Goal: Navigation & Orientation: Find specific page/section

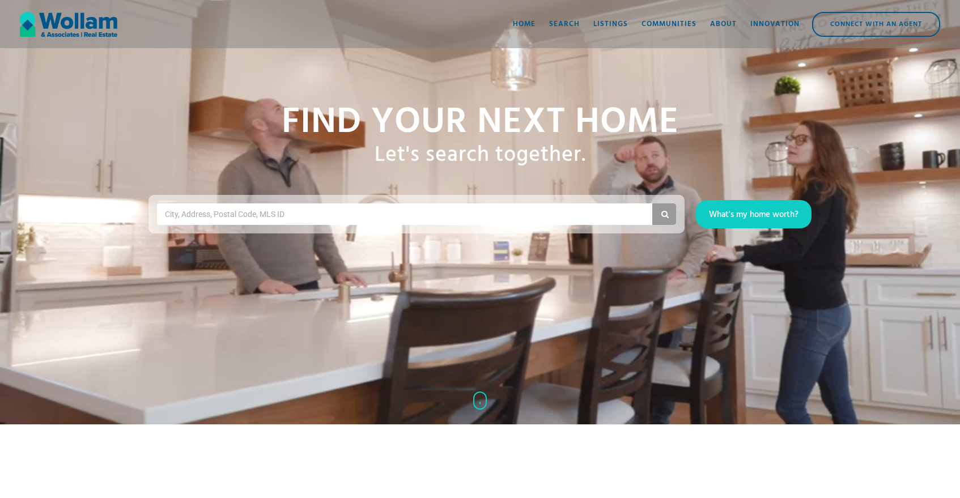
scroll to position [71, 0]
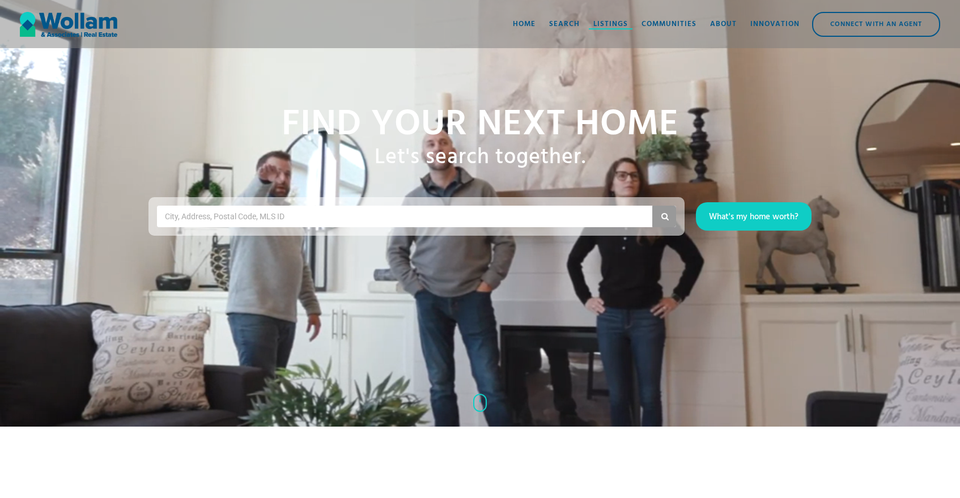
click at [615, 28] on div at bounding box center [611, 28] width 44 height 1
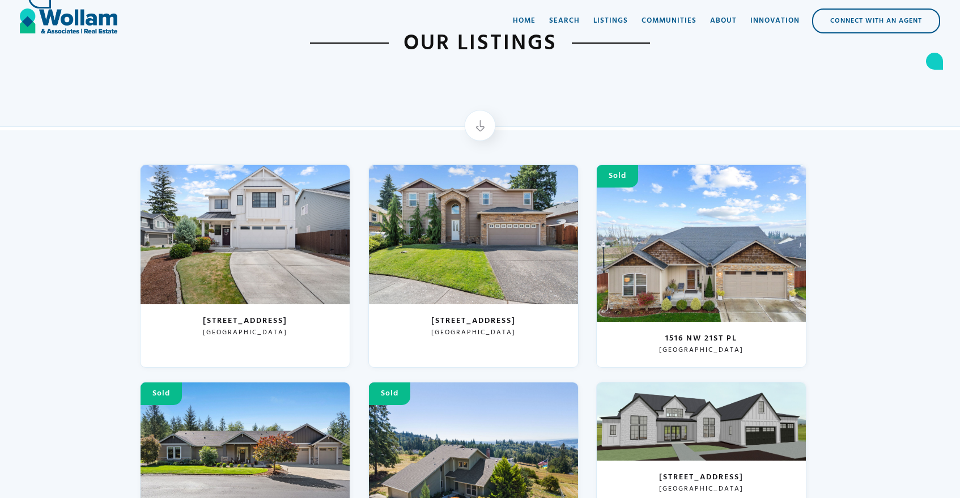
scroll to position [92, 0]
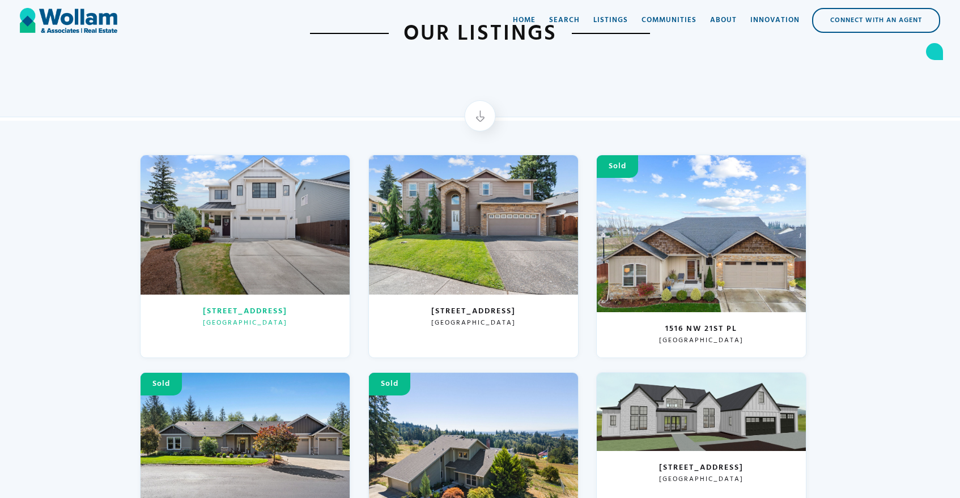
click at [296, 176] on div at bounding box center [245, 224] width 209 height 139
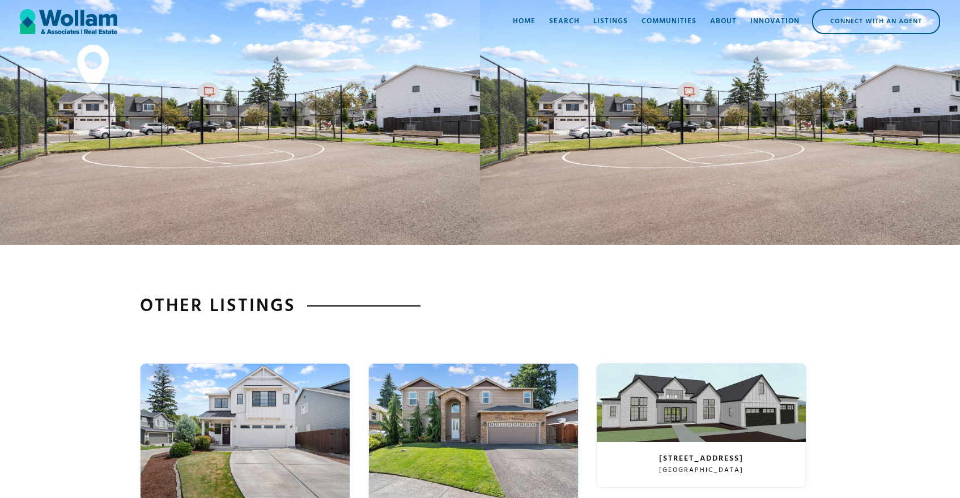
scroll to position [3107, 0]
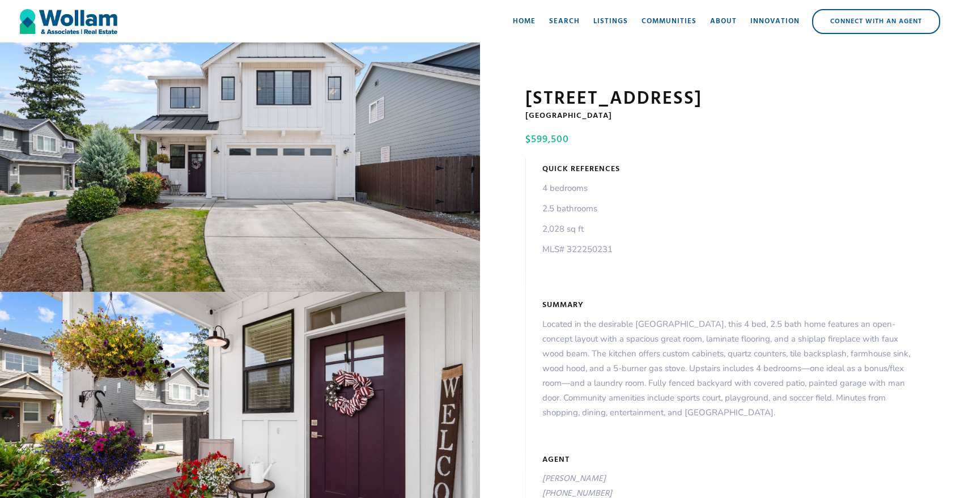
scroll to position [3107, 0]
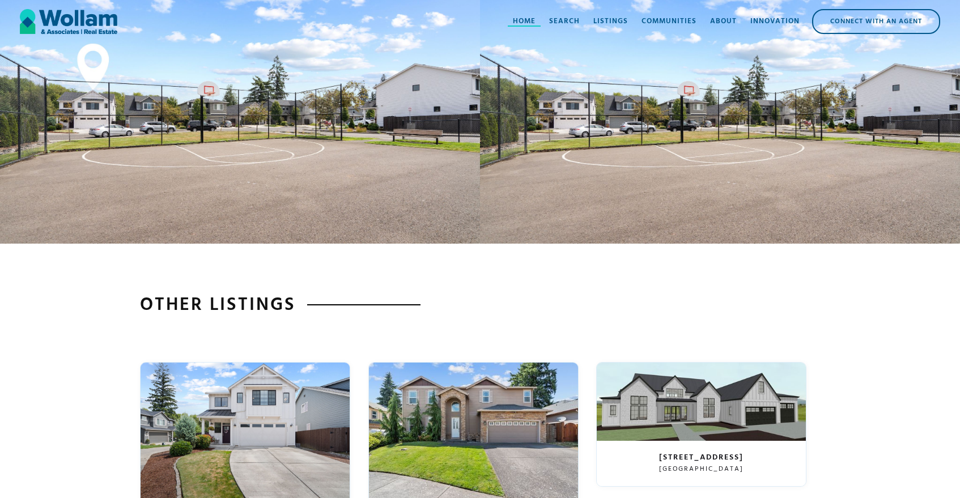
click at [531, 18] on div "Home" at bounding box center [524, 21] width 23 height 11
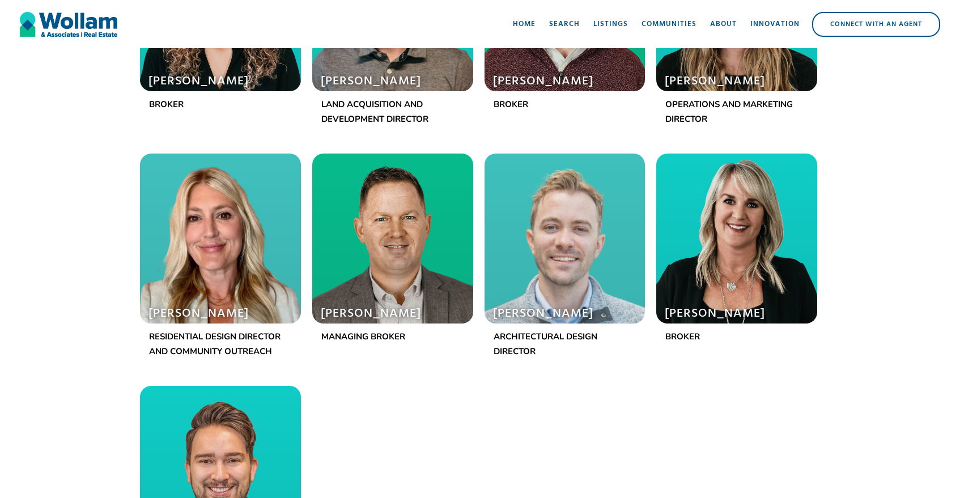
scroll to position [1203, 0]
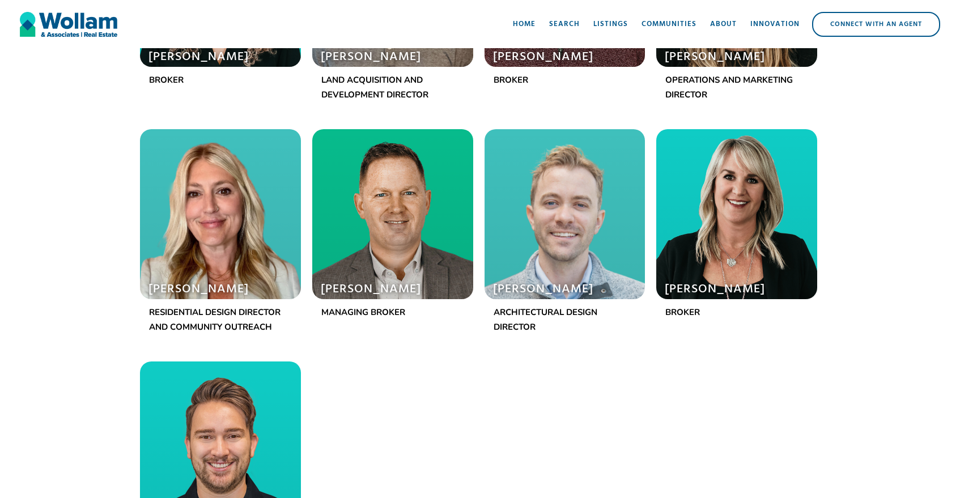
click at [223, 238] on div at bounding box center [220, 214] width 161 height 170
click at [196, 311] on p "Residential Design Director and Community Outreach" at bounding box center [220, 319] width 143 height 29
click at [189, 321] on p "Residential Design Director and Community Outreach" at bounding box center [220, 319] width 143 height 29
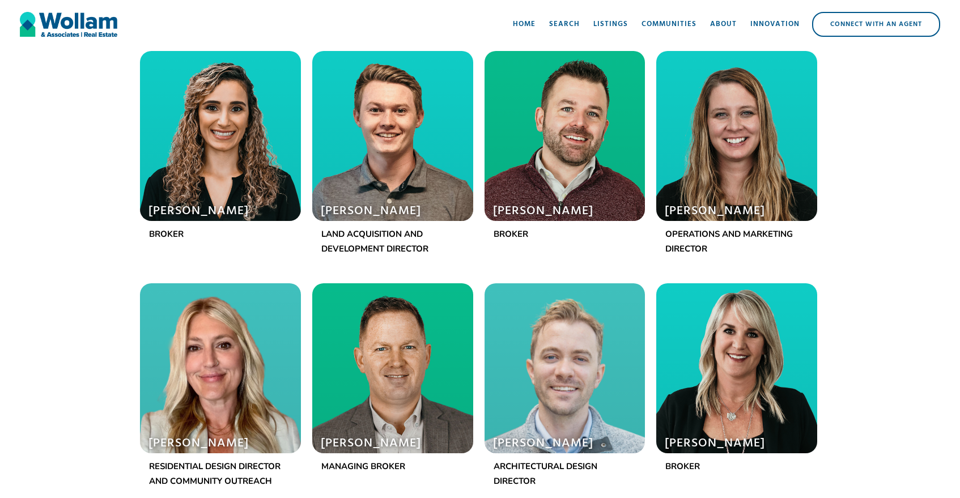
scroll to position [1049, 0]
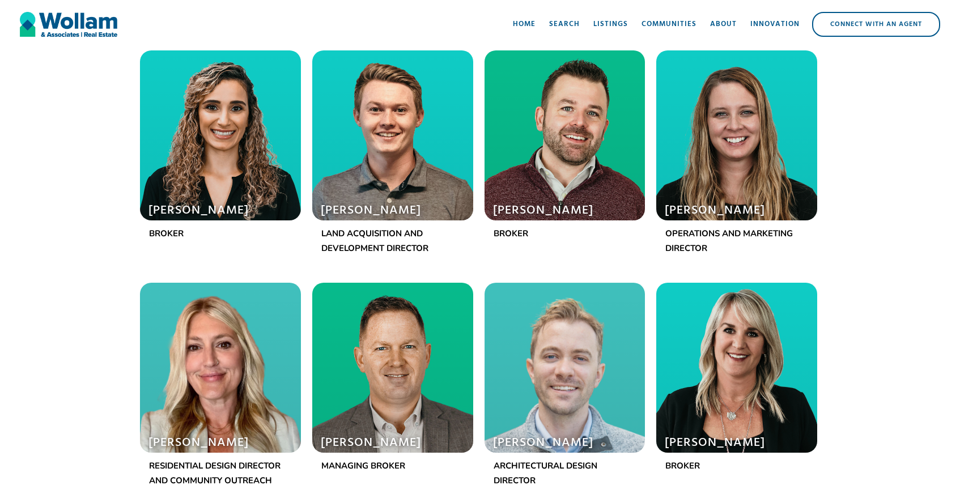
click at [789, 133] on div at bounding box center [736, 135] width 161 height 170
